Goal: Transaction & Acquisition: Purchase product/service

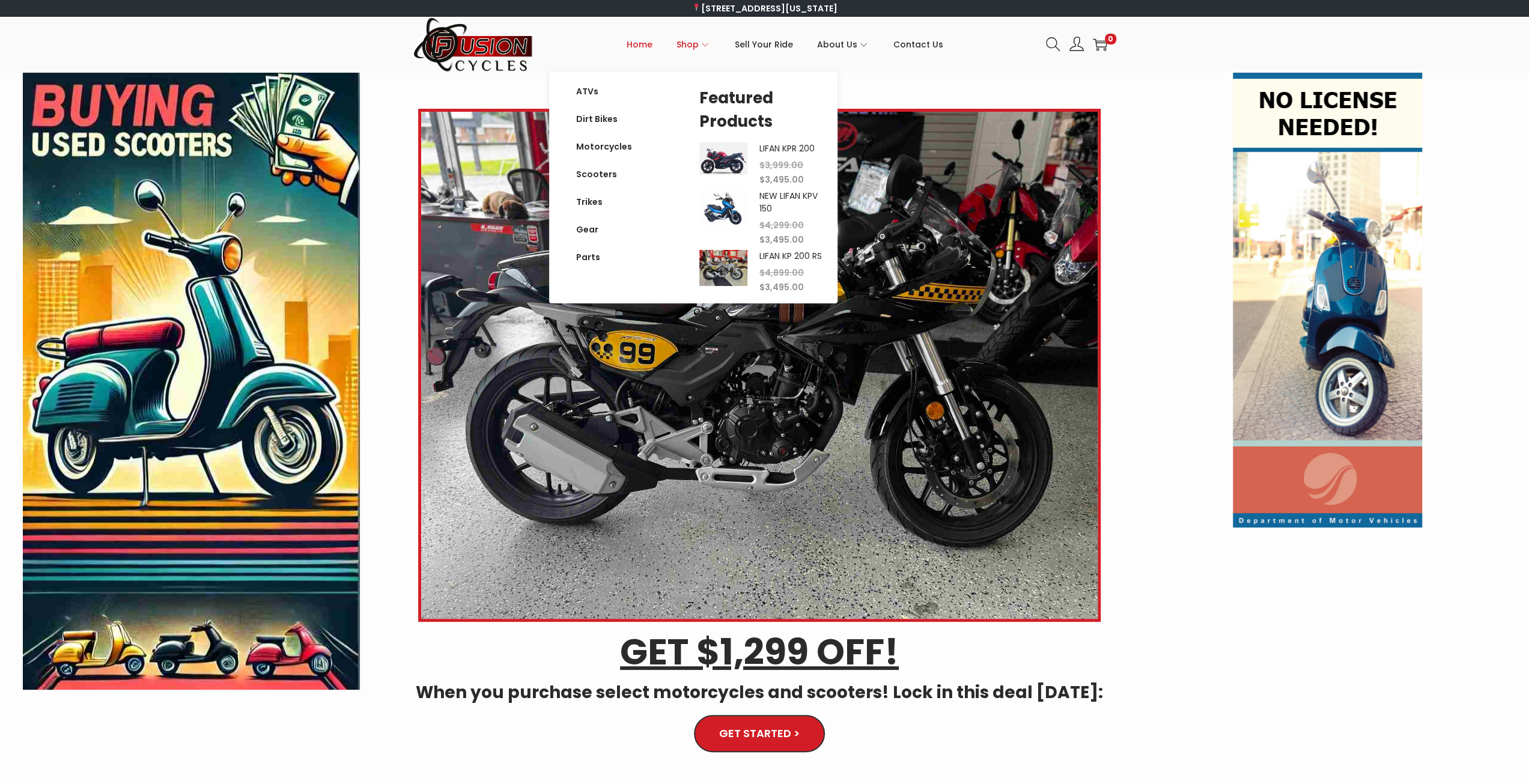
click at [690, 43] on span "Shop" at bounding box center [687, 44] width 22 height 30
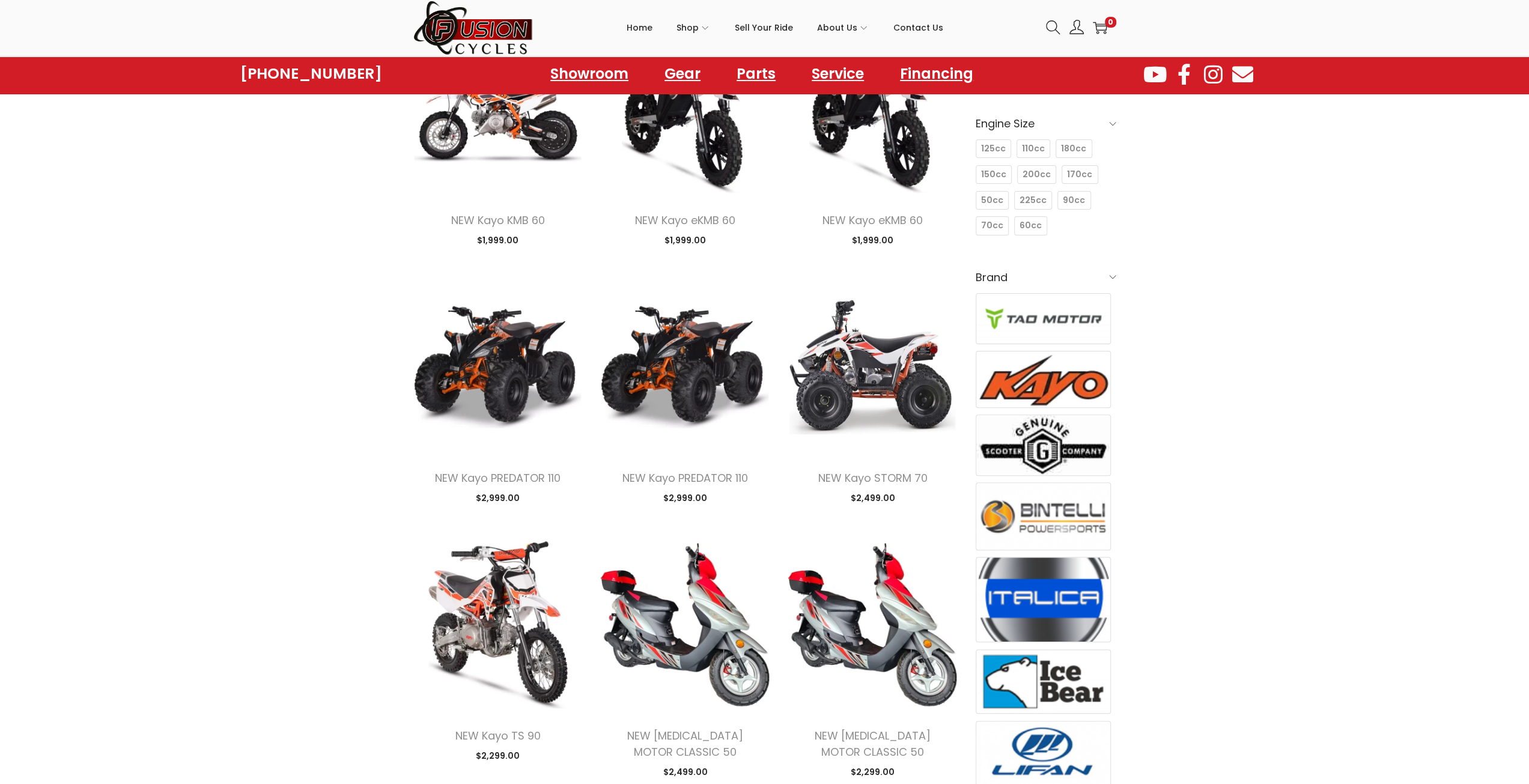
scroll to position [180, 0]
click at [994, 177] on span "150cc" at bounding box center [993, 173] width 25 height 13
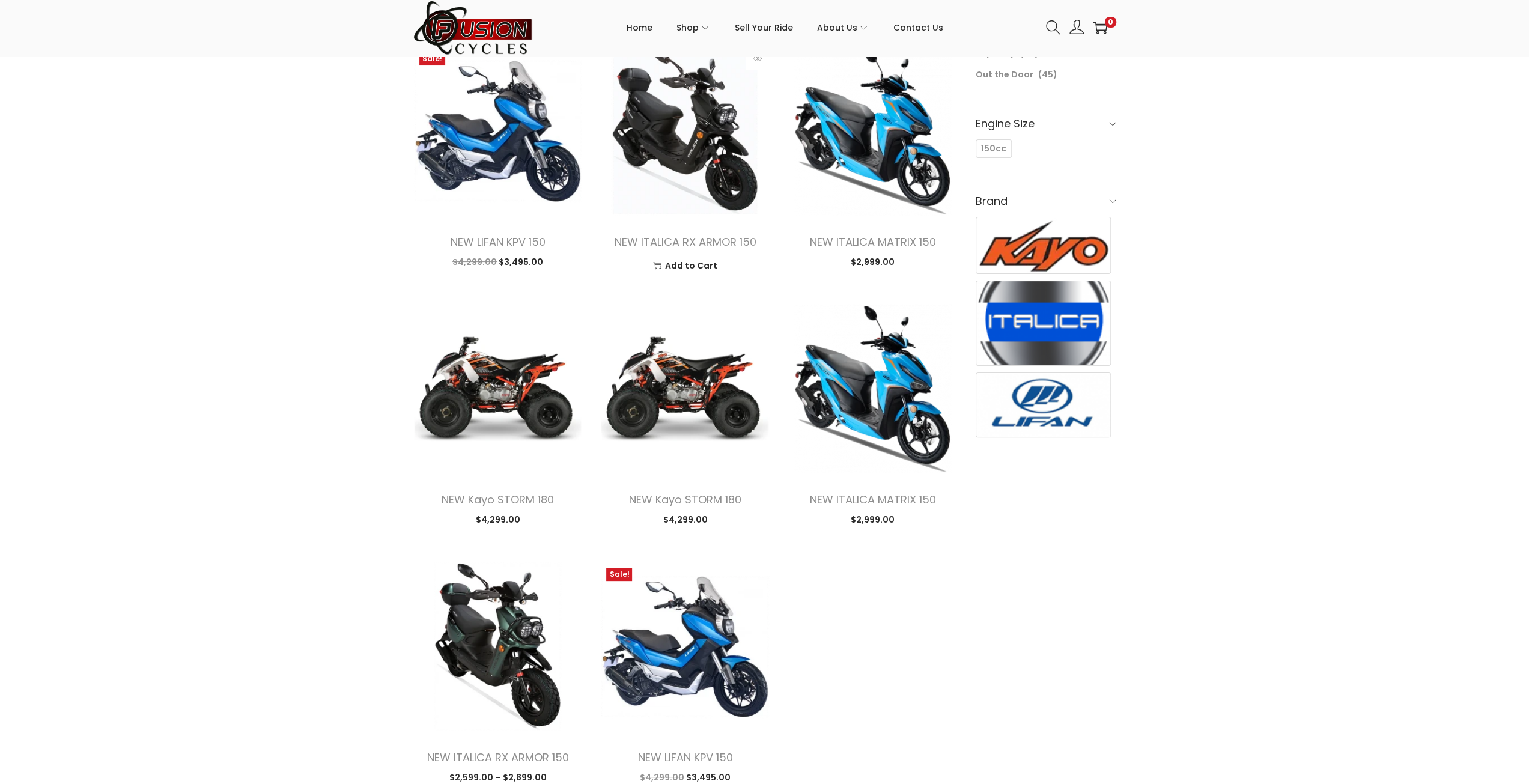
scroll to position [180, 0]
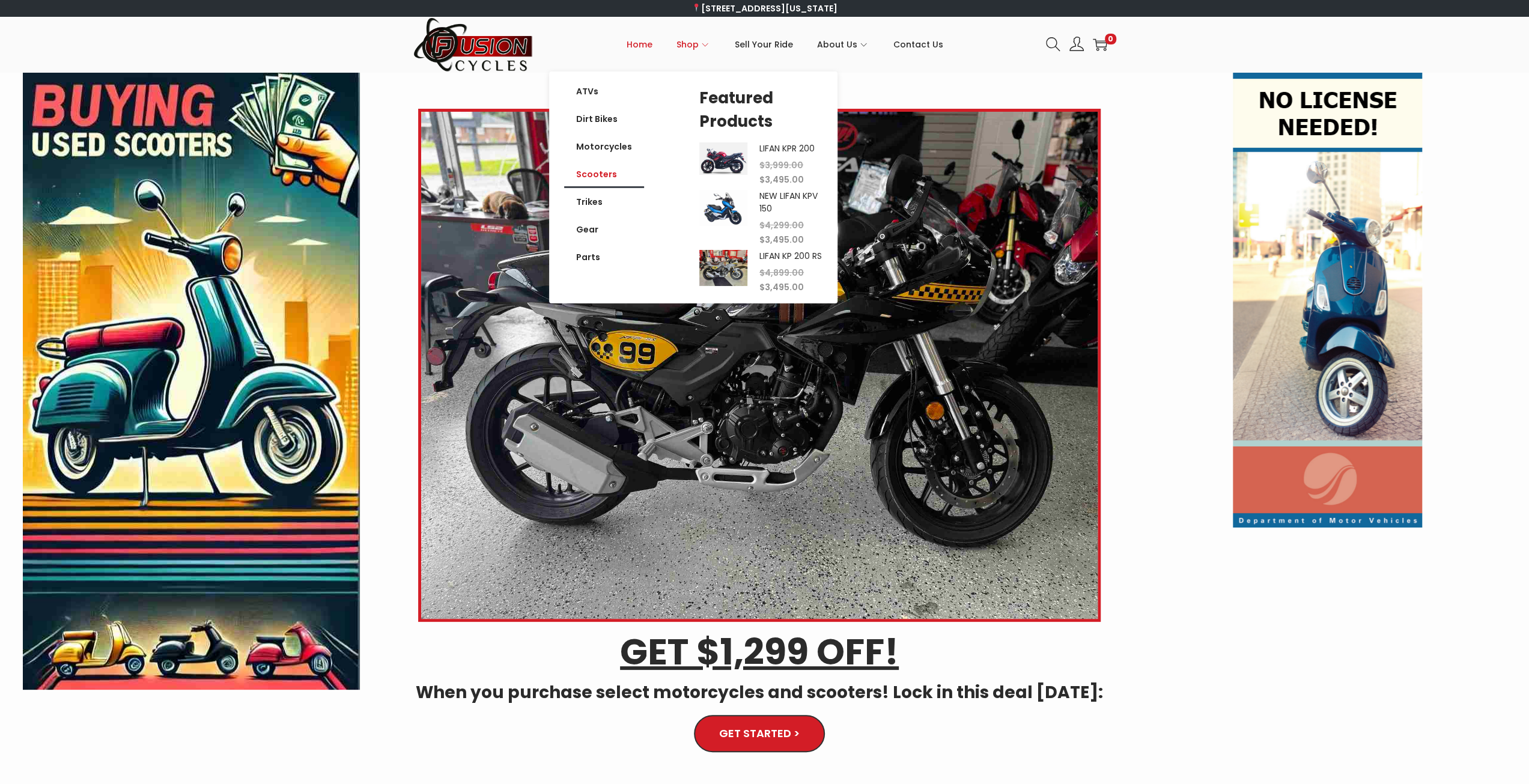
click at [606, 176] on link "Scooters" at bounding box center [604, 174] width 80 height 28
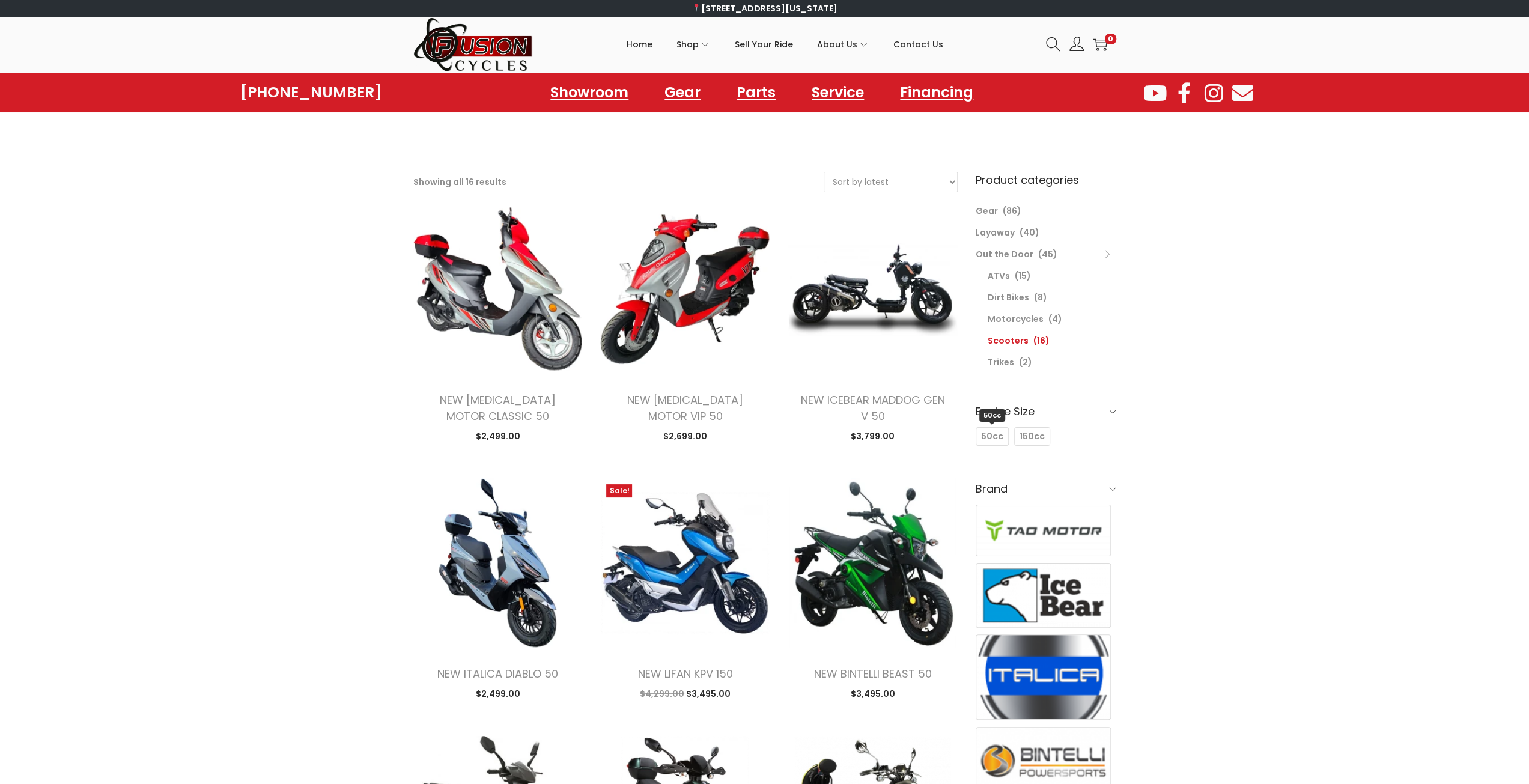
click at [993, 436] on span "50cc" at bounding box center [992, 436] width 22 height 13
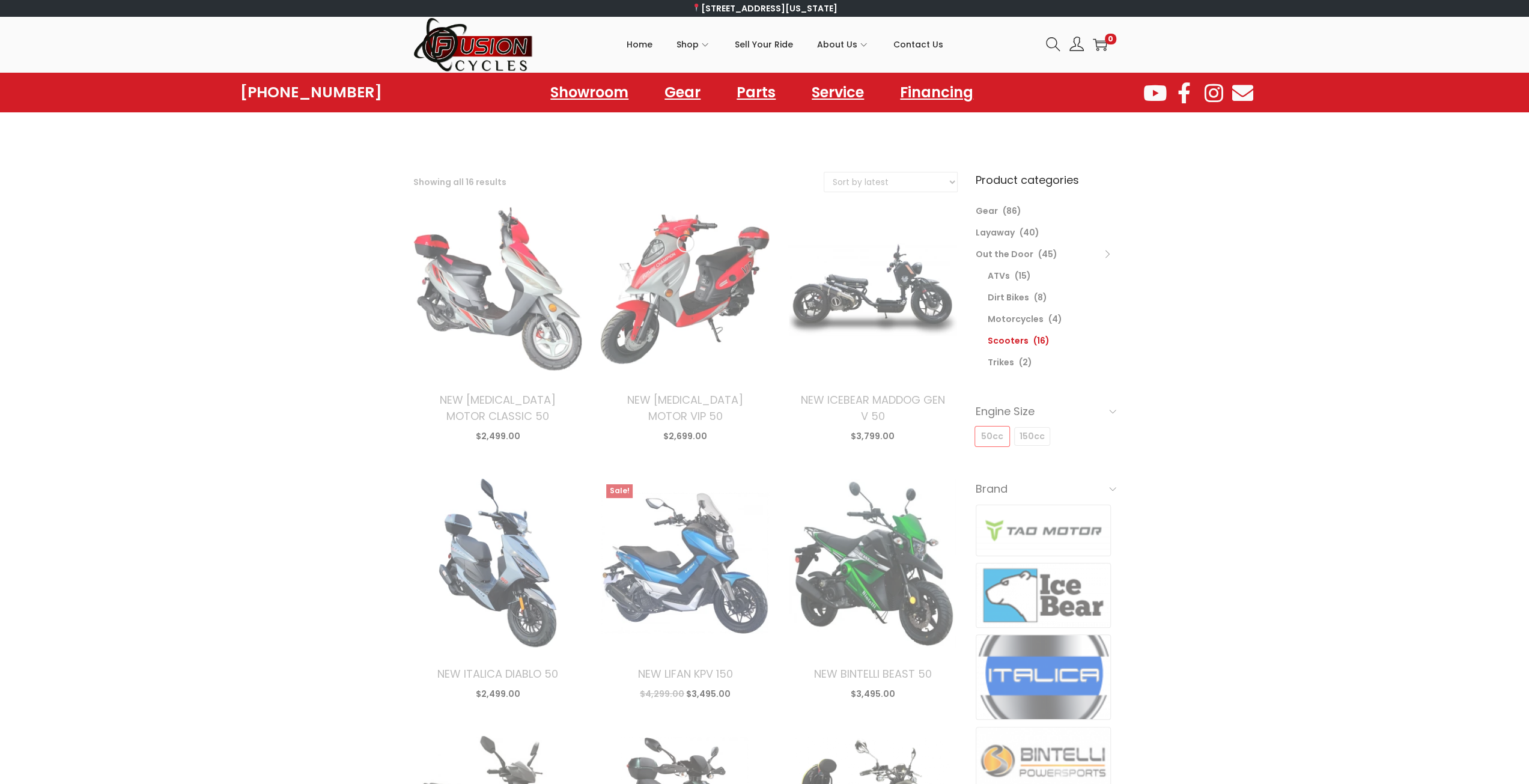
select select "date"
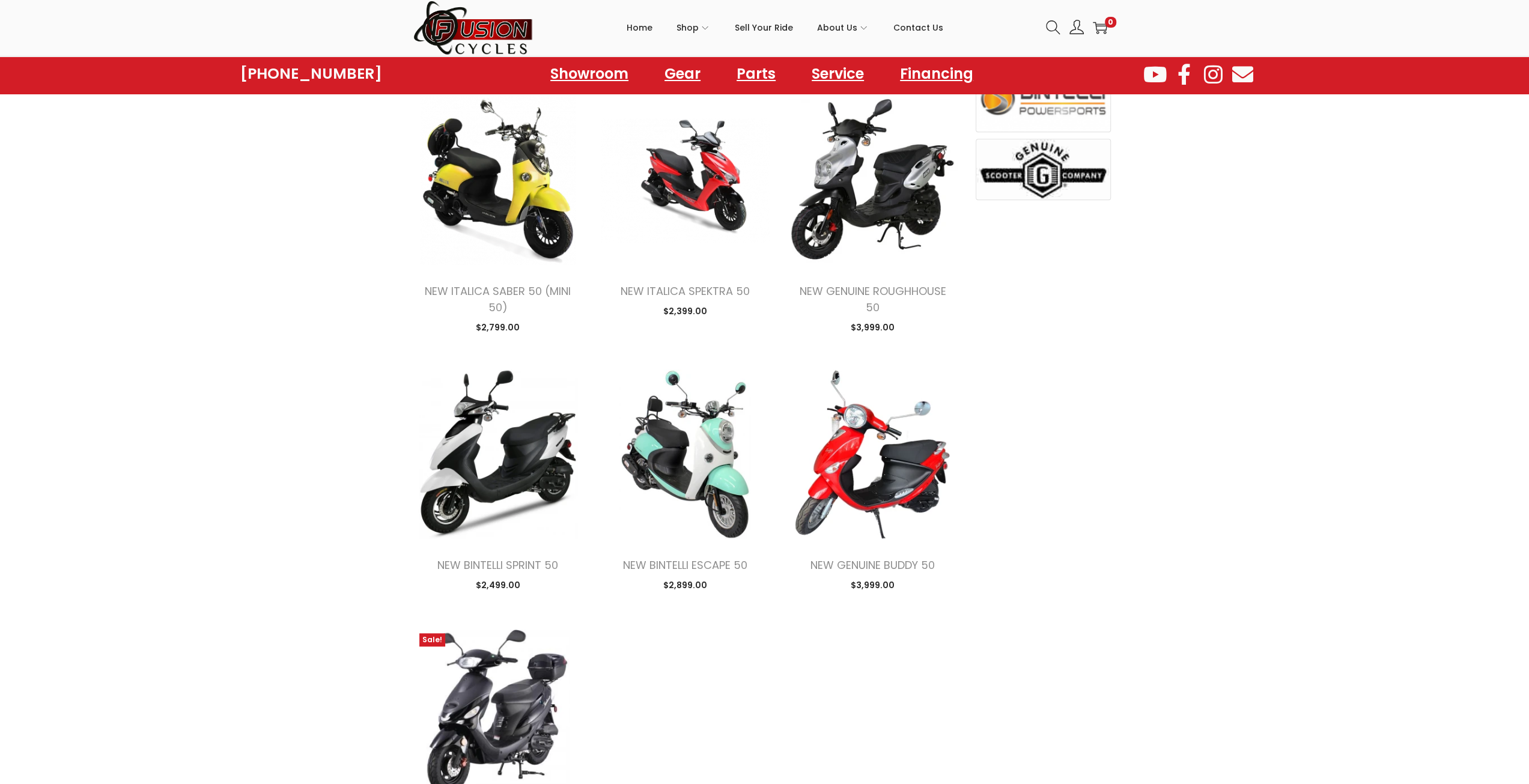
scroll to position [661, 0]
